Goal: Task Accomplishment & Management: Use online tool/utility

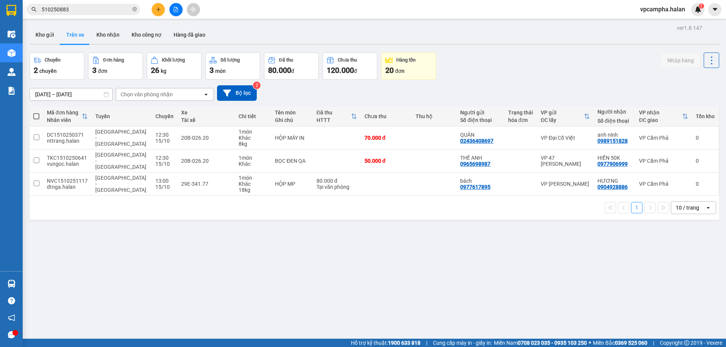
scroll to position [35, 0]
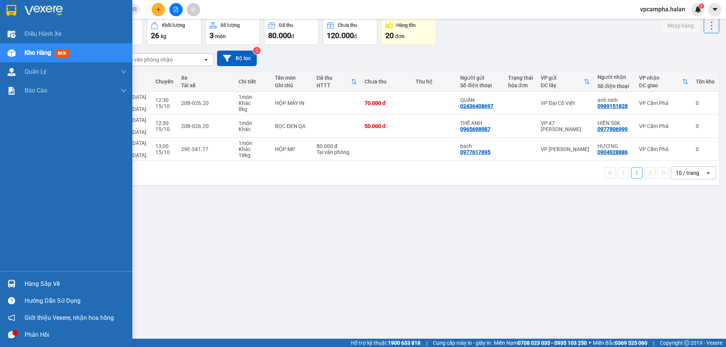
click at [34, 284] on div "Hàng sắp về" at bounding box center [76, 284] width 102 height 11
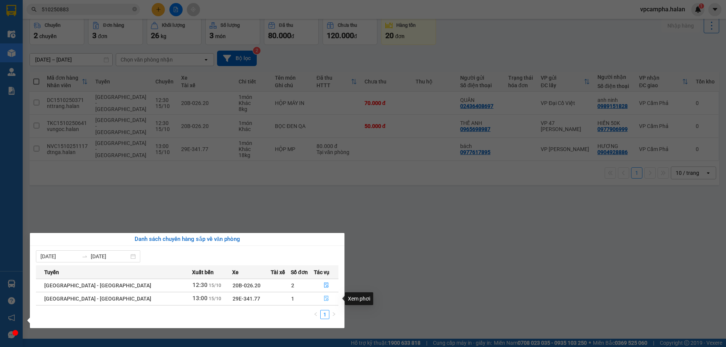
click at [324, 299] on icon "file-done" at bounding box center [326, 298] width 5 height 5
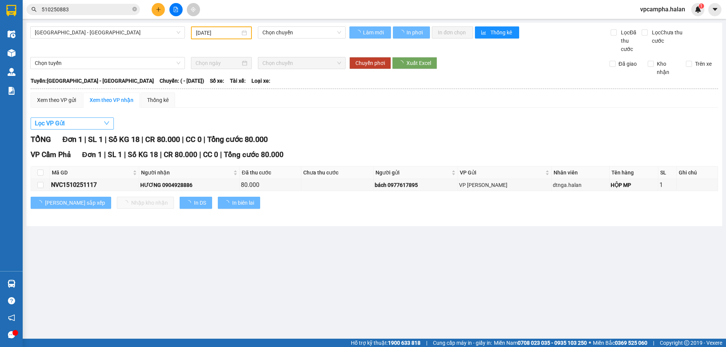
type input "[DATE]"
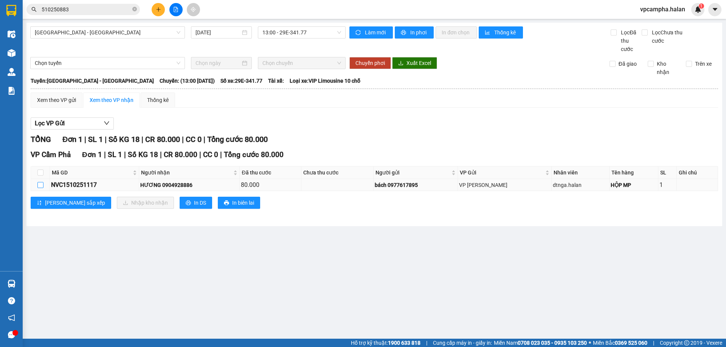
click at [40, 187] on input "checkbox" at bounding box center [40, 185] width 6 height 6
checkbox input "true"
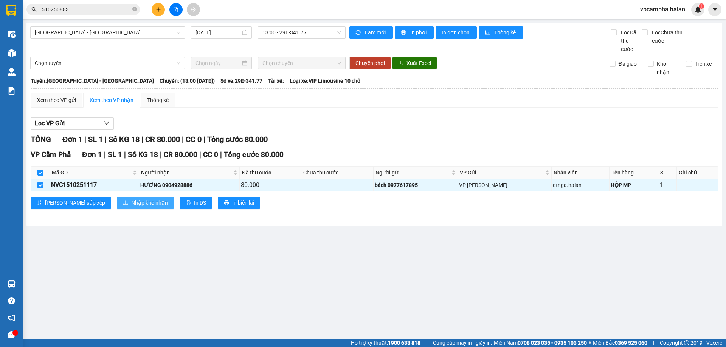
click at [131, 203] on span "Nhập kho nhận" at bounding box center [149, 203] width 37 height 8
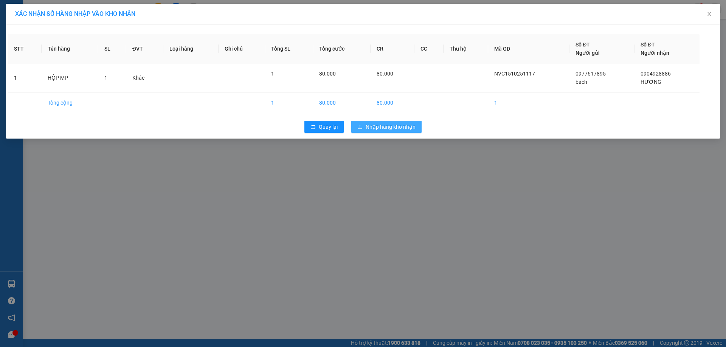
click at [398, 124] on span "Nhập hàng kho nhận" at bounding box center [391, 127] width 50 height 8
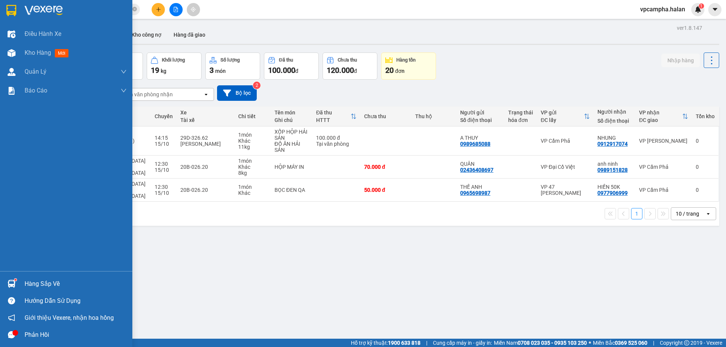
click at [20, 282] on div "Hàng sắp về" at bounding box center [66, 284] width 132 height 17
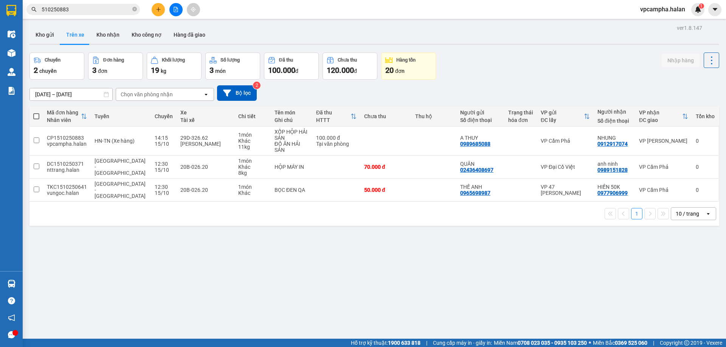
click at [373, 245] on section "Kết quả tìm kiếm ( 2 ) Bộ lọc Mã ĐH Trạng thái Món hàng Thu hộ Tổng cước Chưa c…" at bounding box center [363, 173] width 726 height 347
click at [154, 8] on button at bounding box center [158, 9] width 13 height 13
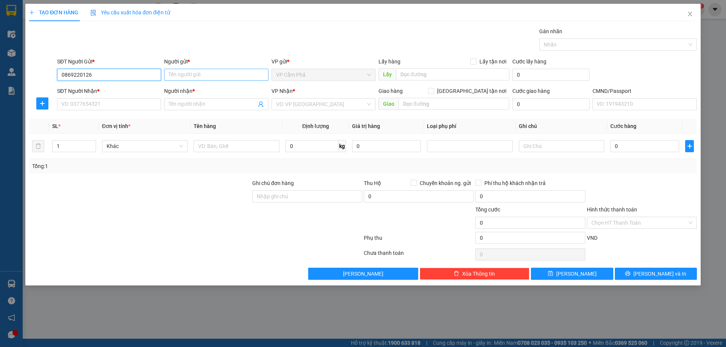
type input "0869220126"
click at [188, 77] on input "Người gửi *" at bounding box center [216, 75] width 104 height 12
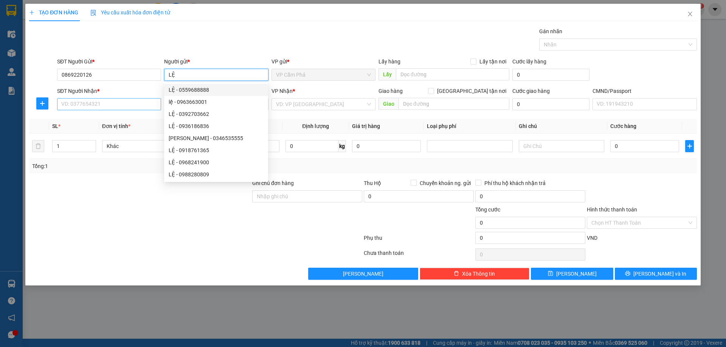
type input "LỆ"
click at [139, 107] on input "SĐT Người Nhận *" at bounding box center [109, 104] width 104 height 12
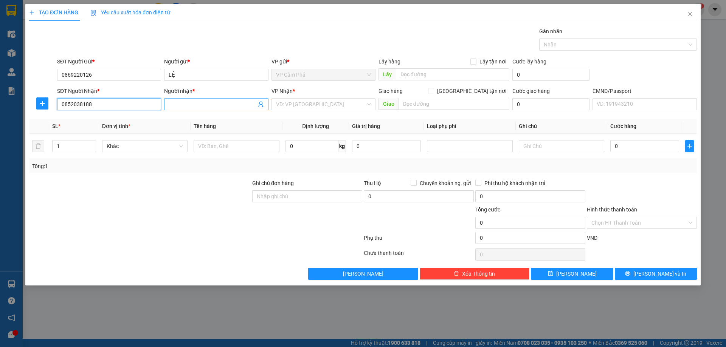
type input "0852038188"
click at [195, 105] on input "Người nhận *" at bounding box center [212, 104] width 87 height 8
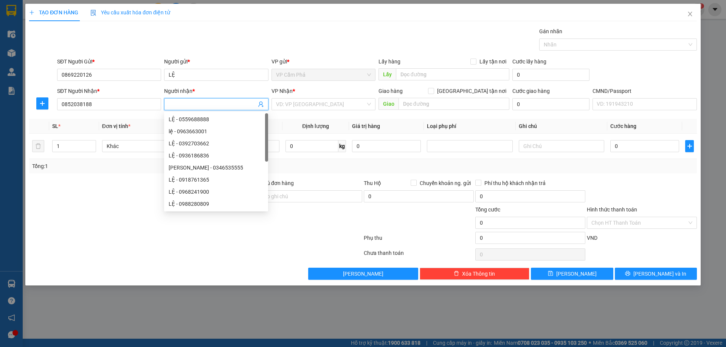
type input "D"
type input "ĐỨC ANH"
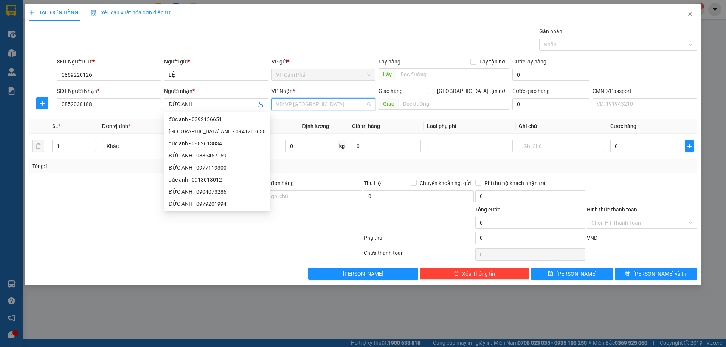
click at [321, 103] on input "search" at bounding box center [321, 104] width 90 height 11
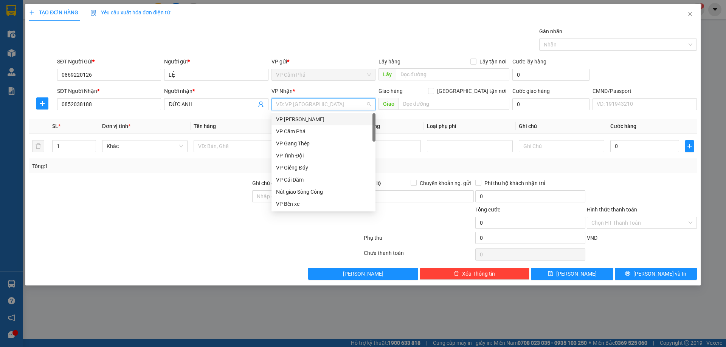
click at [233, 230] on div at bounding box center [139, 219] width 223 height 26
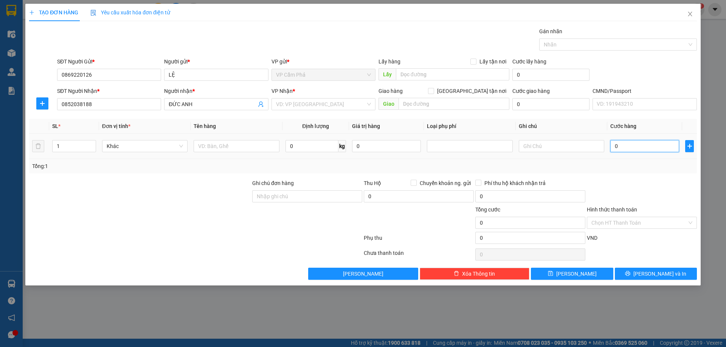
click at [631, 145] on input "0" at bounding box center [644, 146] width 69 height 12
type input "5"
type input "50"
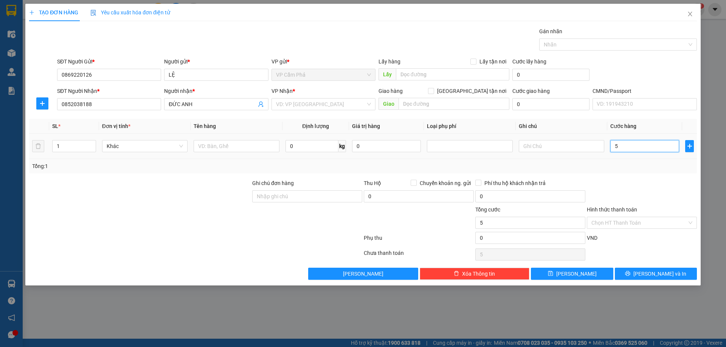
type input "50"
type input "50.000"
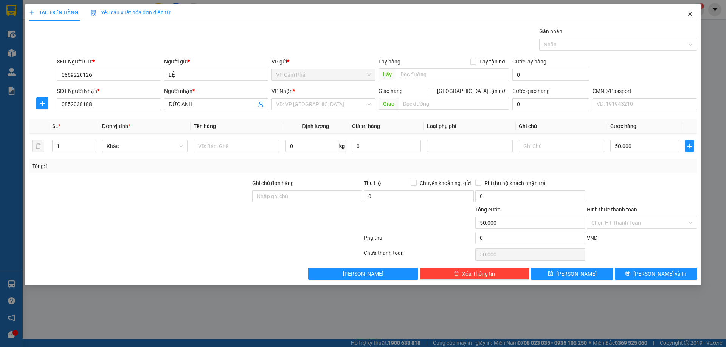
click at [690, 14] on icon "close" at bounding box center [690, 14] width 4 height 5
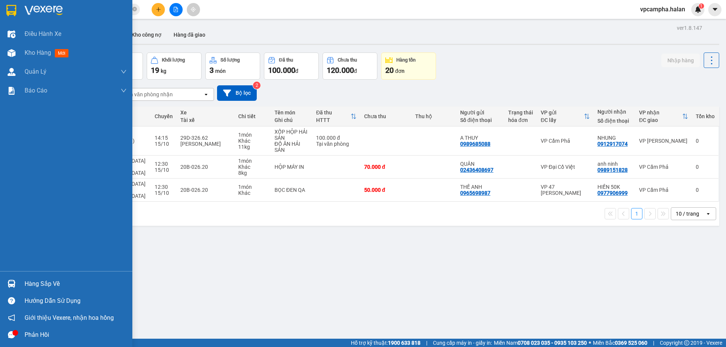
click at [13, 283] on img at bounding box center [12, 284] width 8 height 8
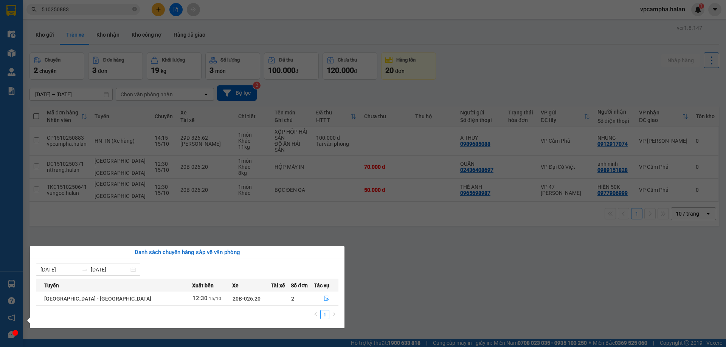
click at [178, 227] on section "Kết quả tìm kiếm ( 2 ) Bộ lọc Mã ĐH Trạng thái Món hàng Thu hộ Tổng cước Chưa c…" at bounding box center [363, 173] width 726 height 347
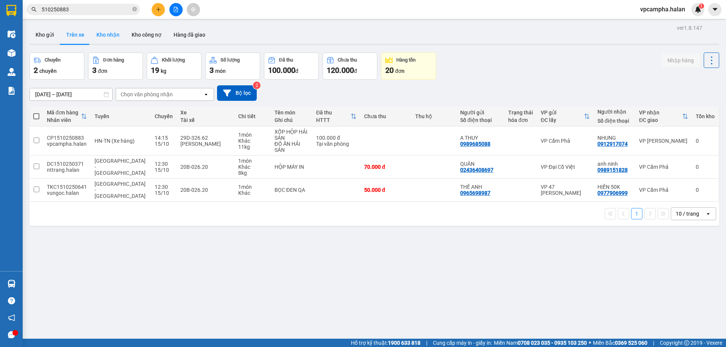
click at [108, 36] on button "Kho nhận" at bounding box center [107, 35] width 35 height 18
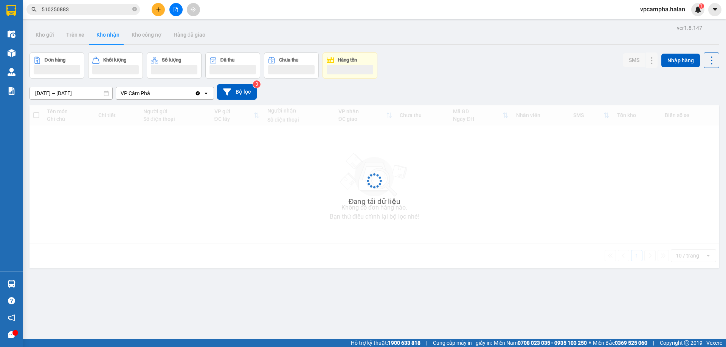
type input "[DATE] – [DATE]"
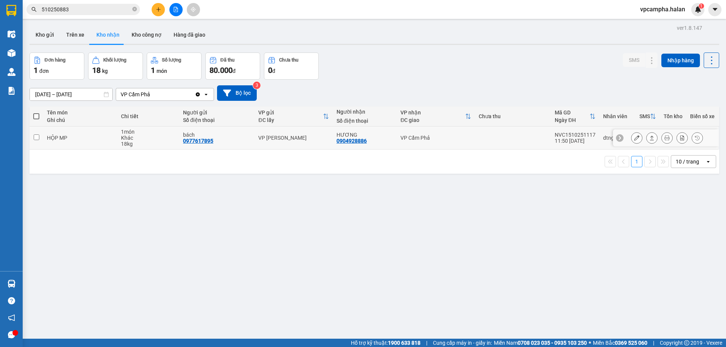
click at [37, 138] on input "checkbox" at bounding box center [37, 138] width 6 height 6
checkbox input "true"
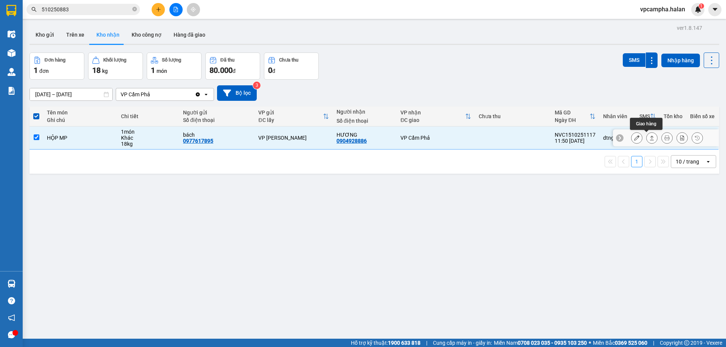
click at [649, 135] on icon at bounding box center [651, 137] width 5 height 5
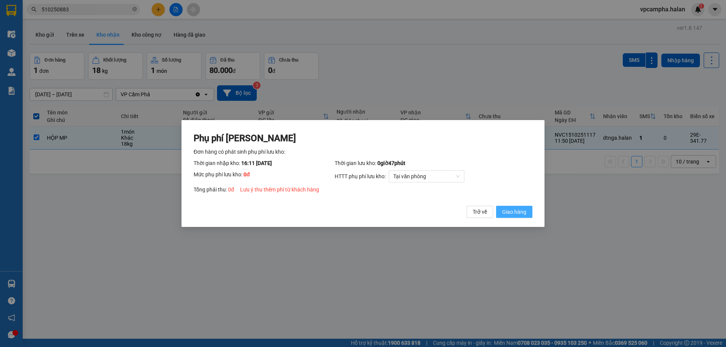
click at [518, 214] on span "Giao hàng" at bounding box center [514, 212] width 24 height 8
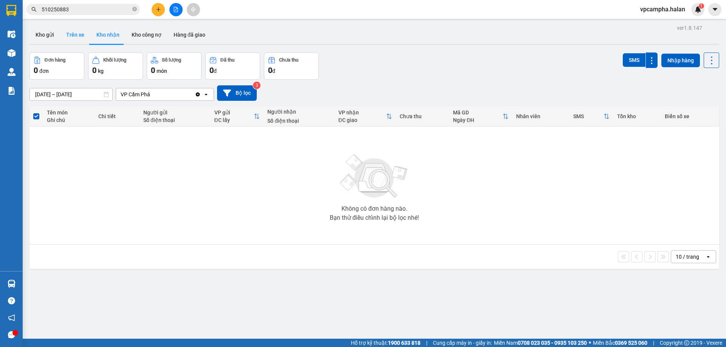
click at [73, 33] on button "Trên xe" at bounding box center [75, 35] width 30 height 18
type input "[DATE] – [DATE]"
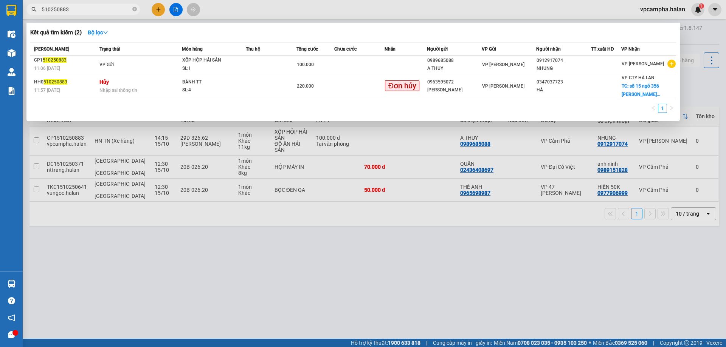
click at [114, 13] on input "510250883" at bounding box center [86, 9] width 89 height 8
type input "5"
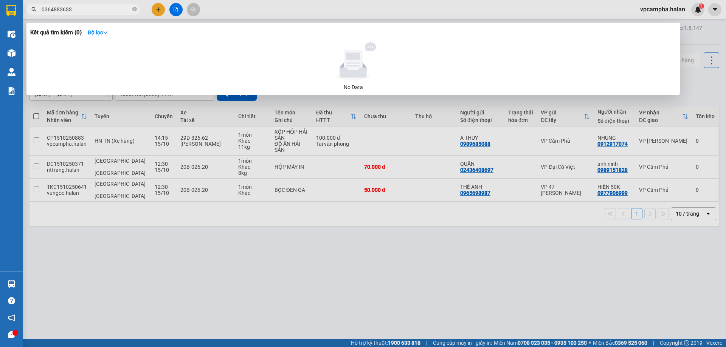
click at [109, 8] on input "0364883633" at bounding box center [86, 9] width 89 height 8
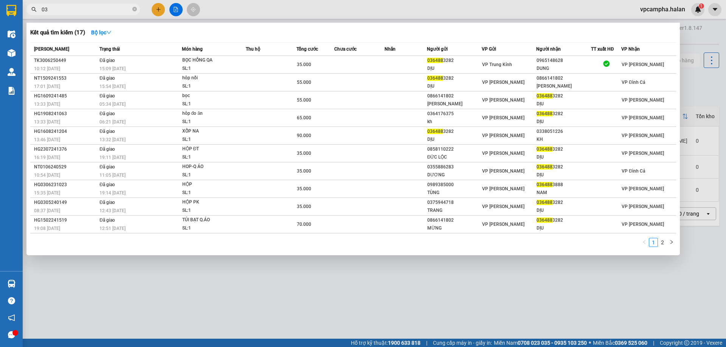
type input "0"
